Goal: Transaction & Acquisition: Purchase product/service

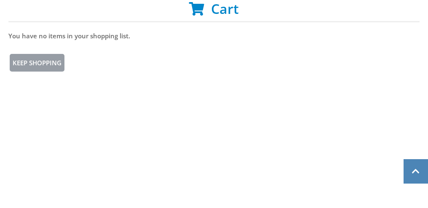
scroll to position [210, 0]
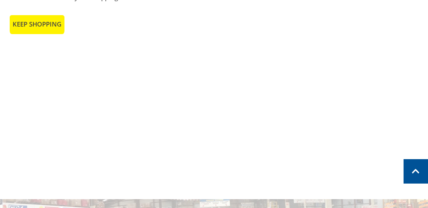
click at [51, 24] on link "Keep Shopping" at bounding box center [36, 24] width 57 height 20
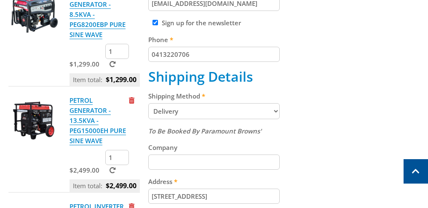
scroll to position [295, 0]
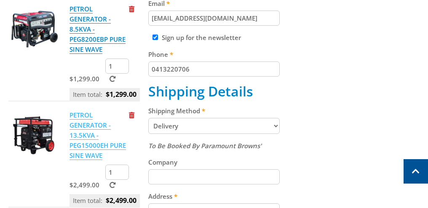
click at [82, 128] on link "PETROL GENERATOR - 13.5KVA - PEG15000EH PURE SINE WAVE" at bounding box center [97, 135] width 56 height 49
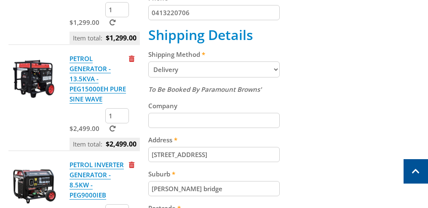
scroll to position [337, 0]
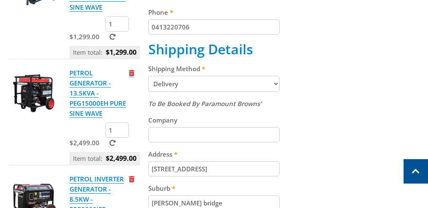
click at [132, 70] on span "Remove from cart" at bounding box center [131, 73] width 5 height 6
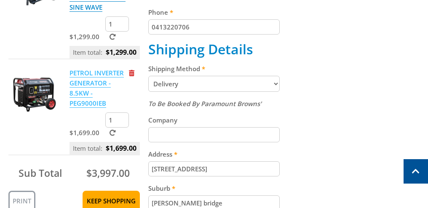
click at [82, 84] on link "PETROL INVERTER GENERATOR - 8.5KW - PEG9000IEB" at bounding box center [96, 88] width 54 height 39
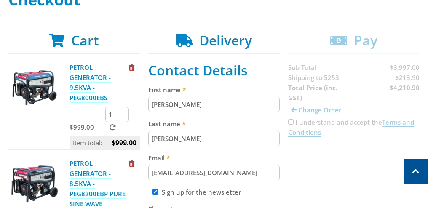
scroll to position [126, 0]
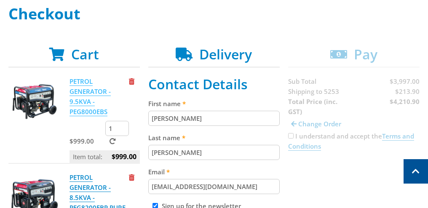
click at [71, 91] on link "PETROL GENERATOR - 9.5KVA - PEG8000EBS" at bounding box center [89, 96] width 41 height 39
